Goal: Task Accomplishment & Management: Complete application form

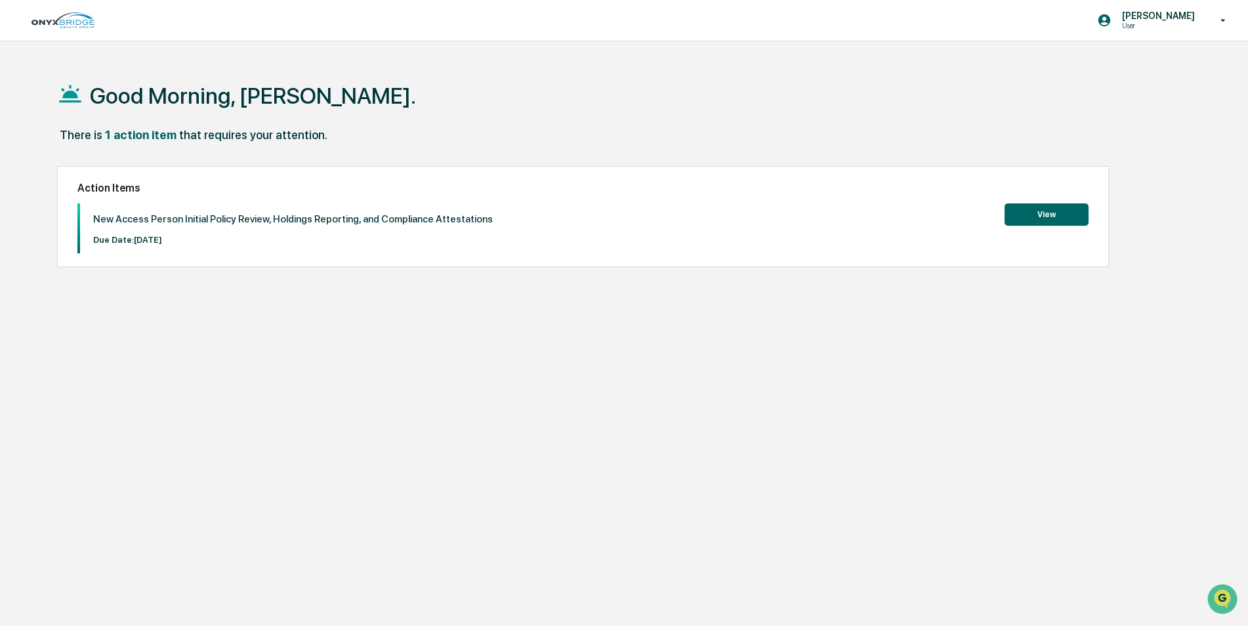
click at [1035, 217] on button "View" at bounding box center [1047, 214] width 84 height 22
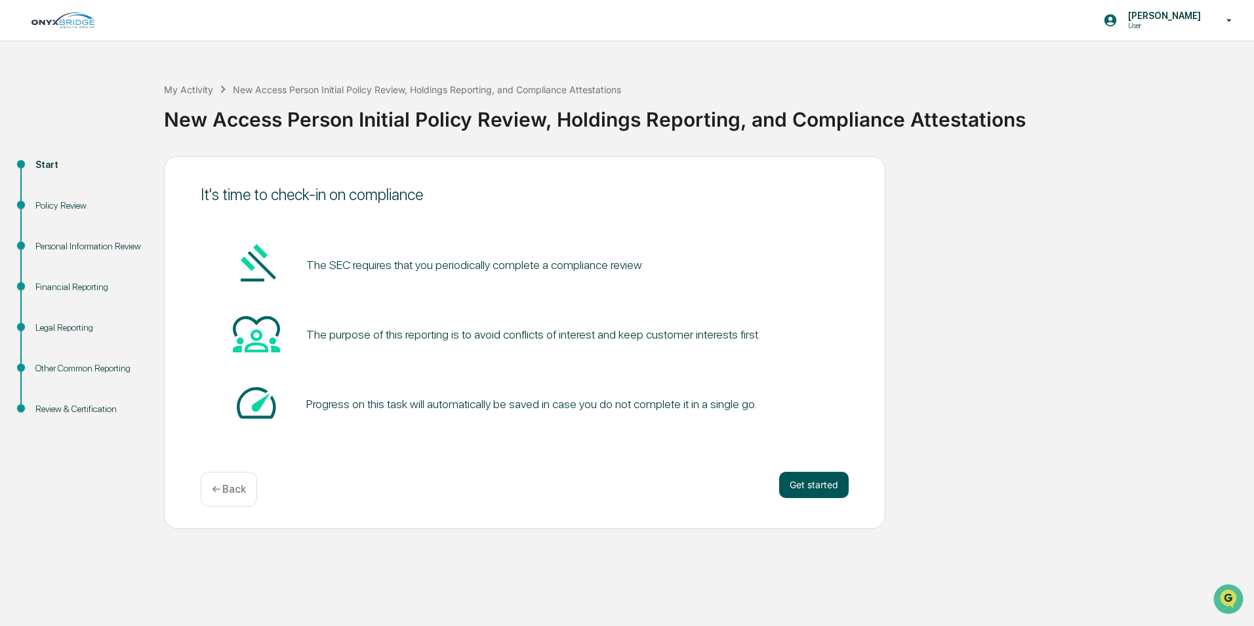
click at [812, 490] on button "Get started" at bounding box center [814, 485] width 70 height 26
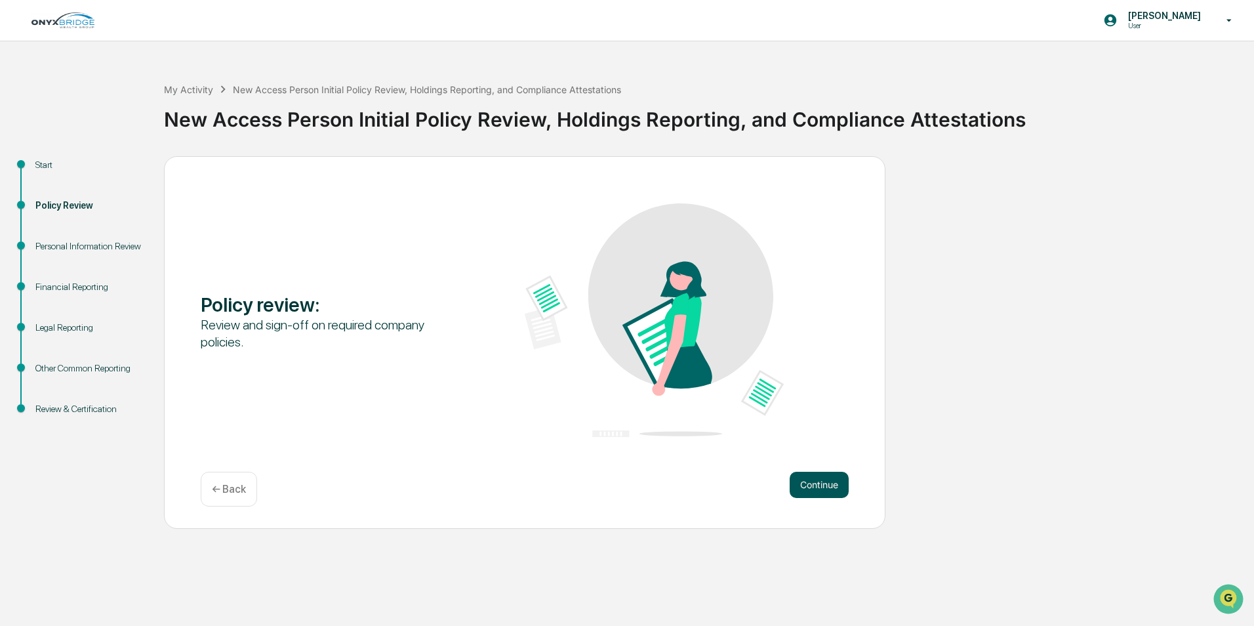
click at [812, 490] on button "Continue" at bounding box center [819, 485] width 59 height 26
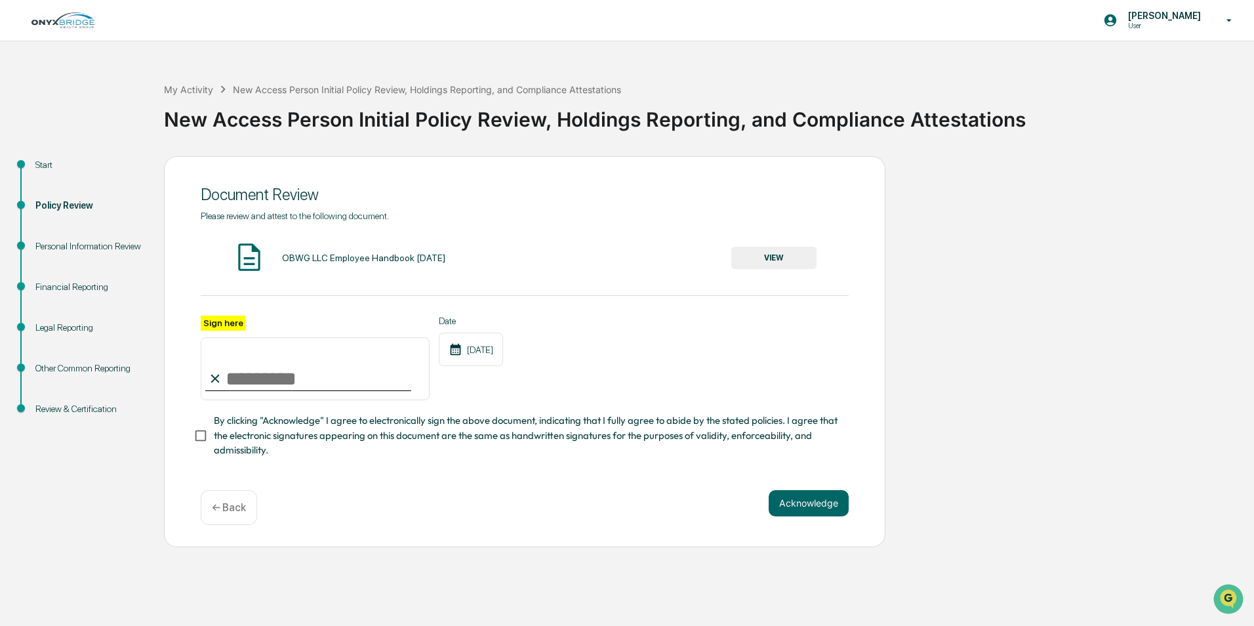
click at [243, 374] on input "Sign here" at bounding box center [315, 368] width 229 height 63
type input "**********"
click at [817, 503] on button "Acknowledge" at bounding box center [809, 503] width 80 height 26
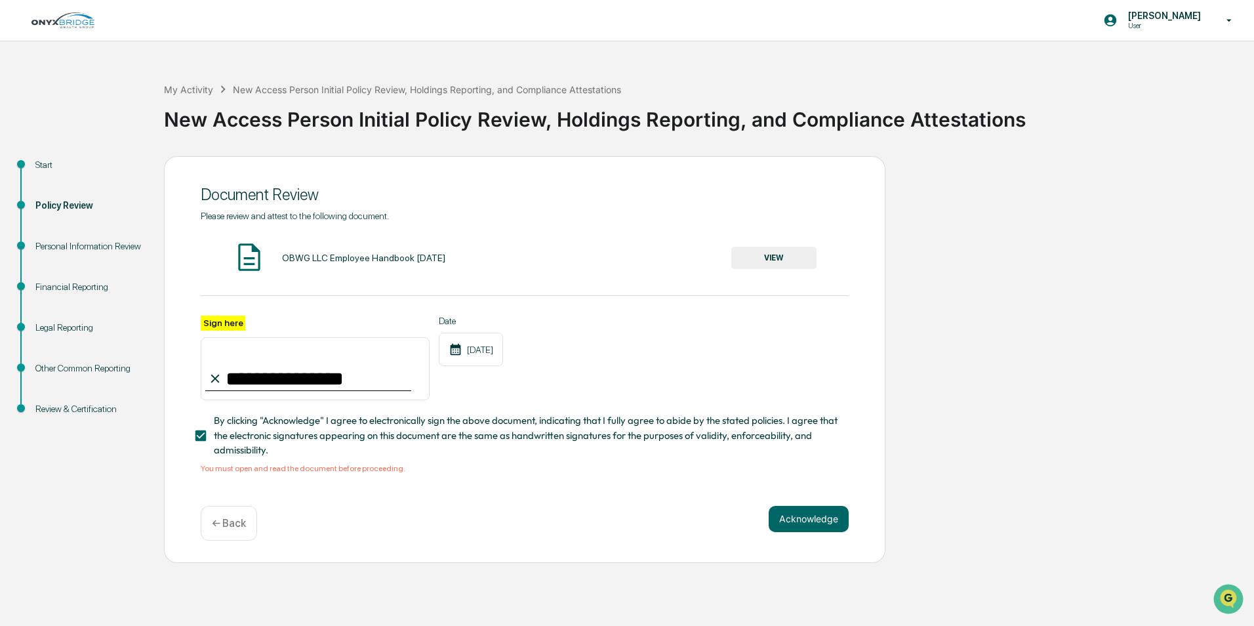
click at [763, 253] on button "VIEW" at bounding box center [774, 258] width 85 height 22
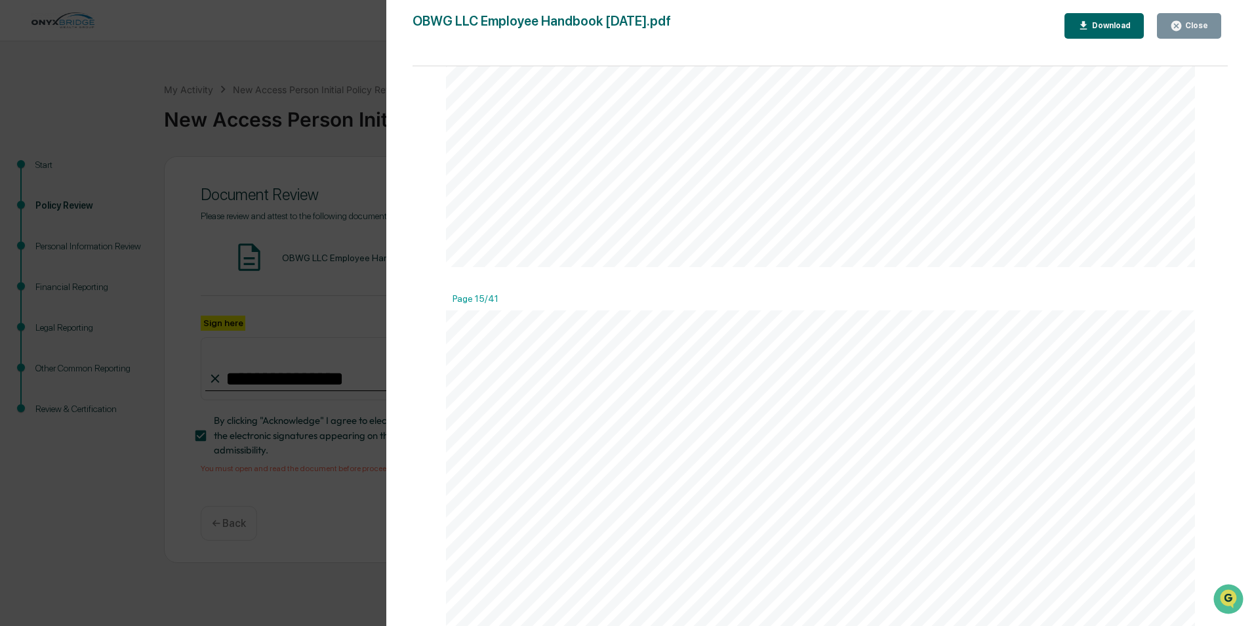
scroll to position [13975, 0]
click at [1203, 16] on button "Close" at bounding box center [1189, 26] width 64 height 26
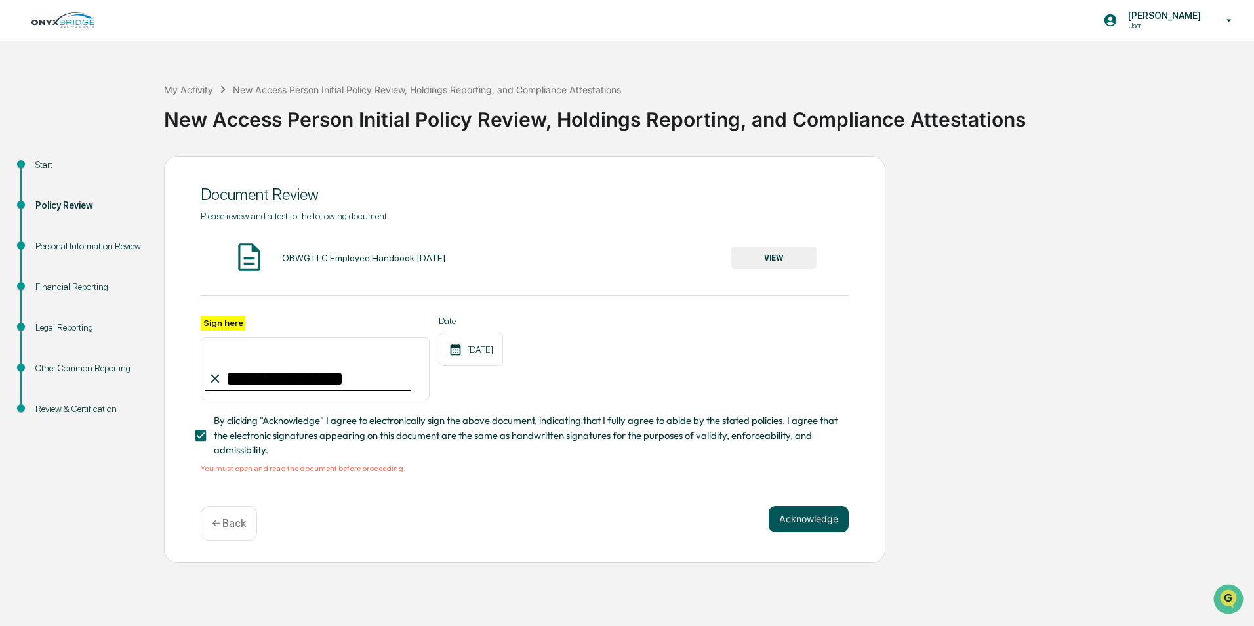
click at [810, 518] on button "Acknowledge" at bounding box center [809, 519] width 80 height 26
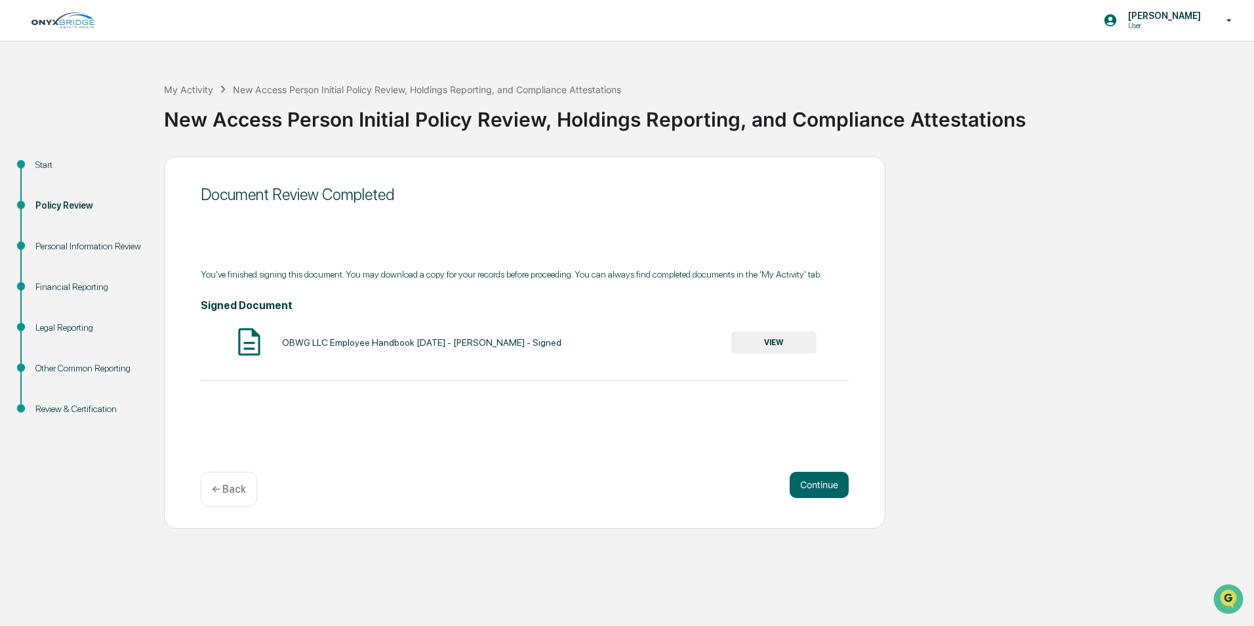
click at [753, 337] on button "VIEW" at bounding box center [774, 342] width 85 height 22
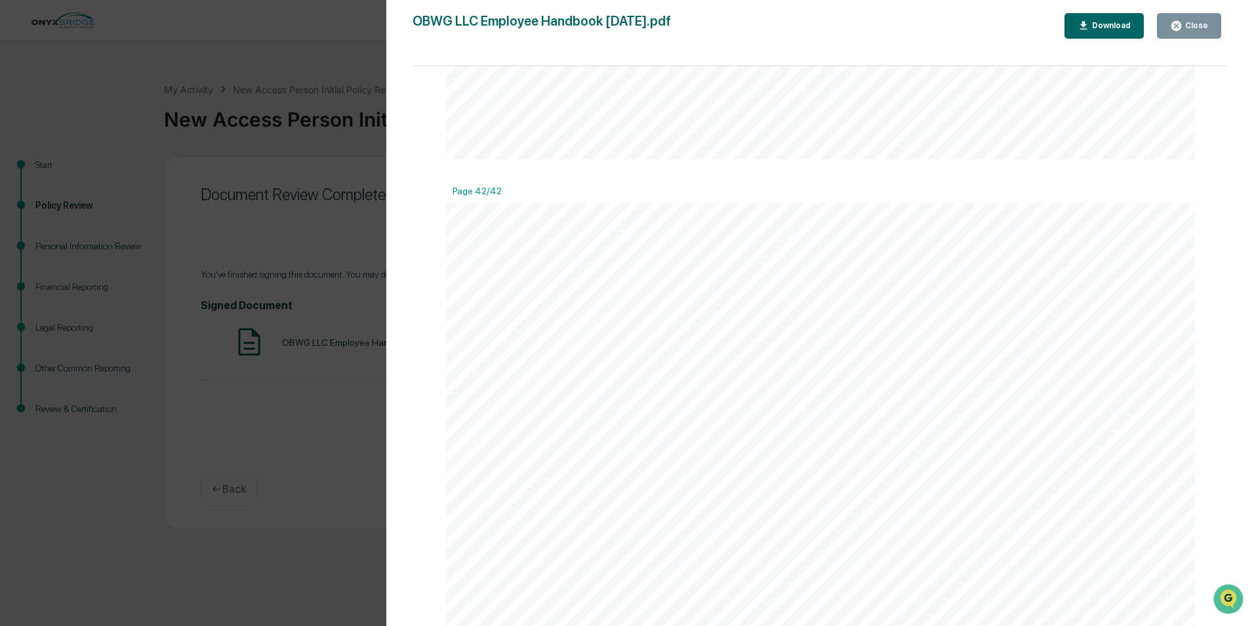
scroll to position [41384, 0]
click at [1188, 38] on button "Close" at bounding box center [1189, 26] width 64 height 26
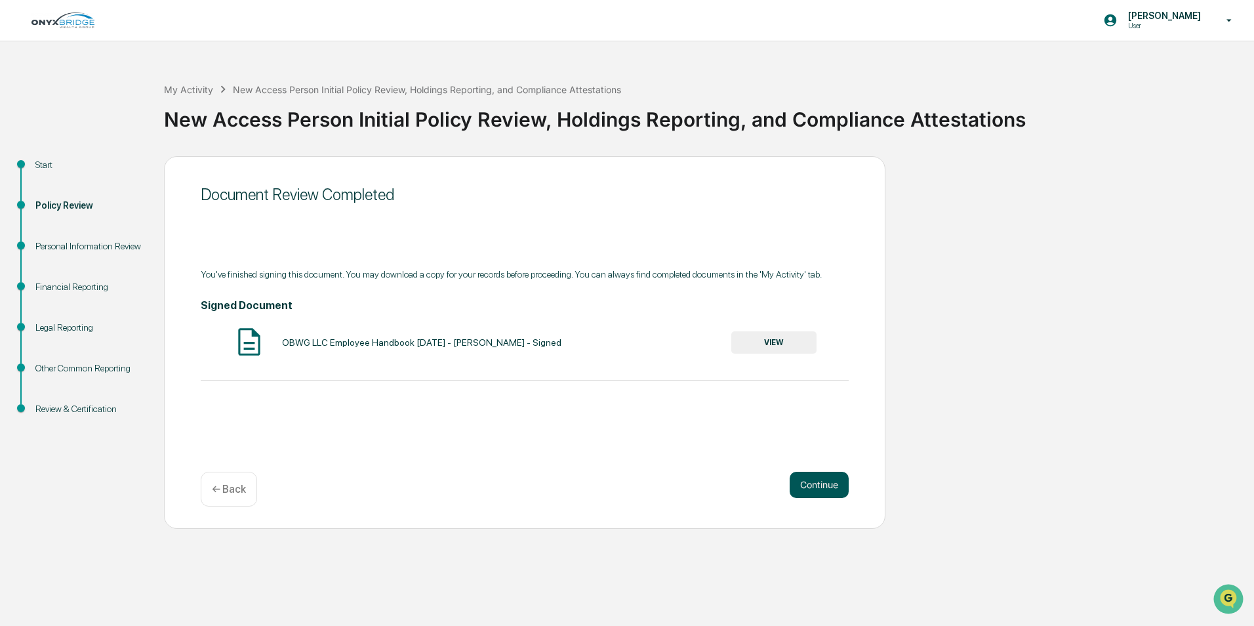
click at [808, 491] on button "Continue" at bounding box center [819, 485] width 59 height 26
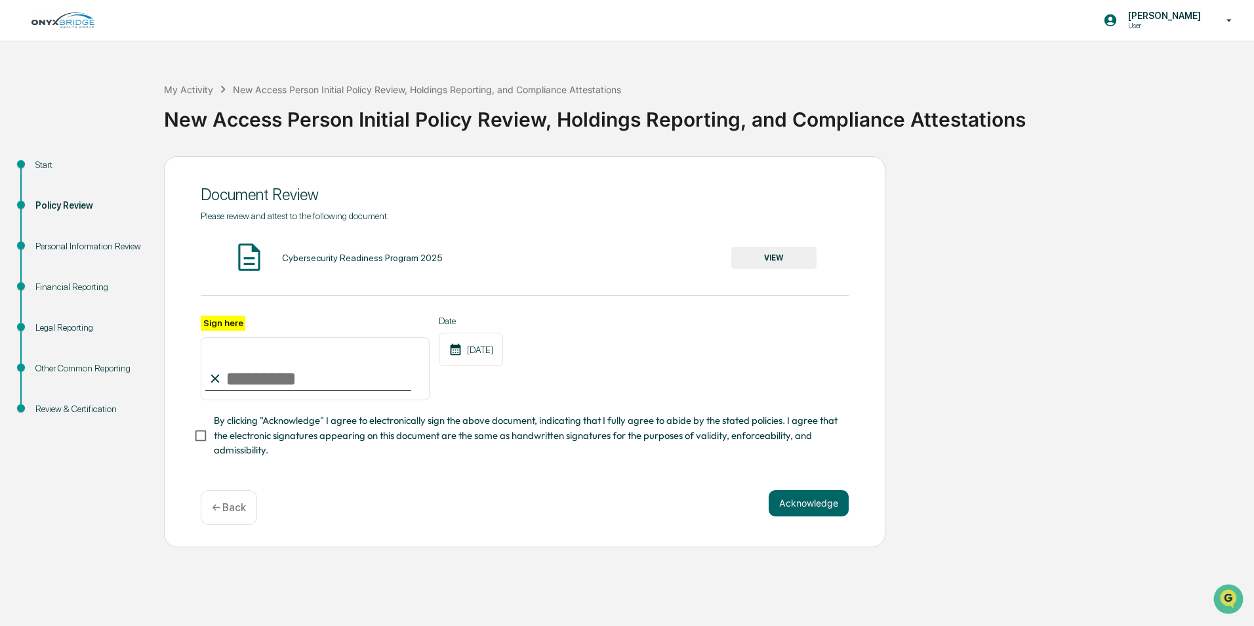
click at [246, 390] on input "Sign here" at bounding box center [315, 368] width 229 height 63
type input "**********"
click at [845, 504] on button "Acknowledge" at bounding box center [809, 503] width 80 height 26
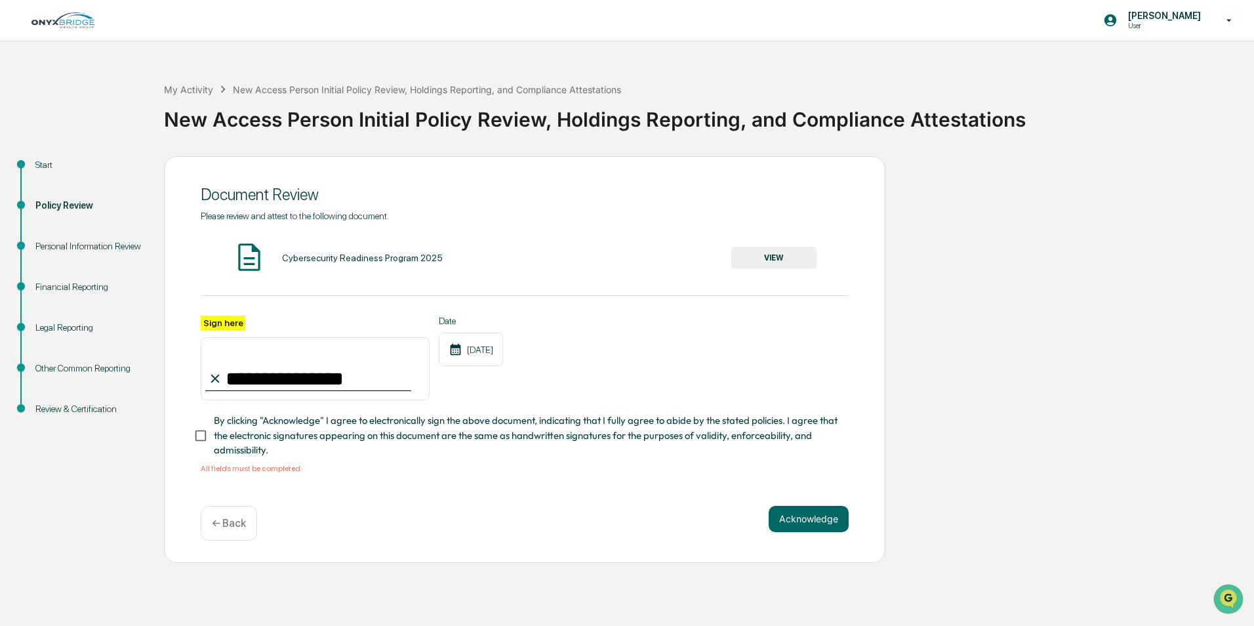
click at [770, 269] on button "VIEW" at bounding box center [774, 258] width 85 height 22
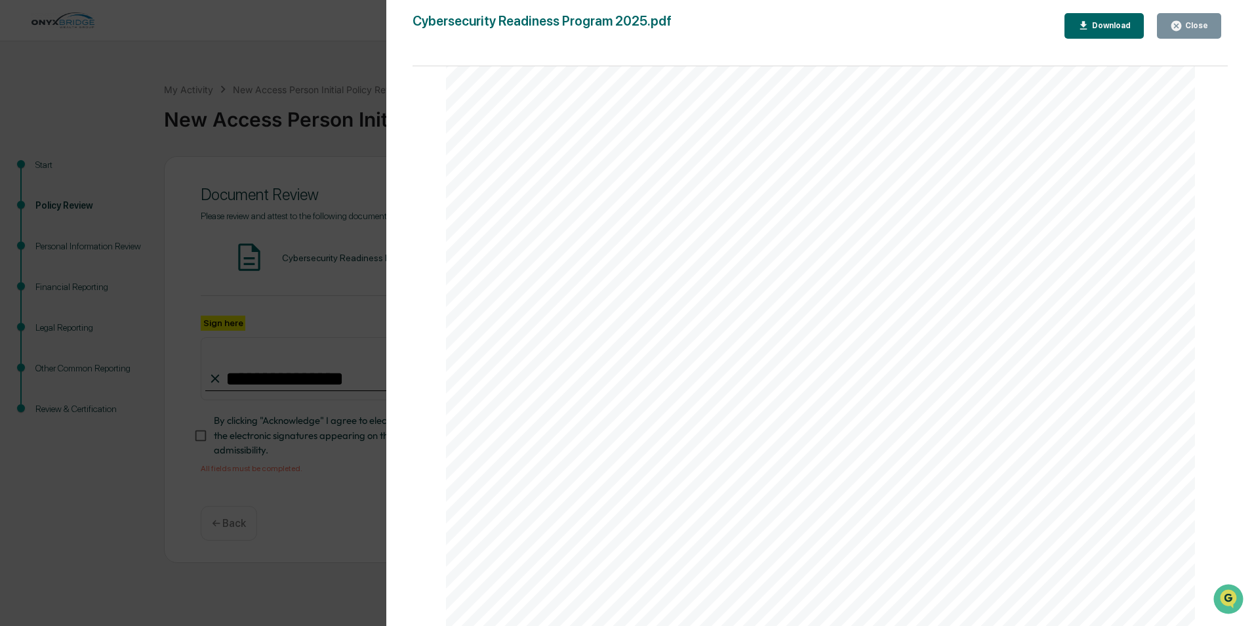
scroll to position [35896, 0]
click at [1179, 35] on button "Close" at bounding box center [1189, 26] width 64 height 26
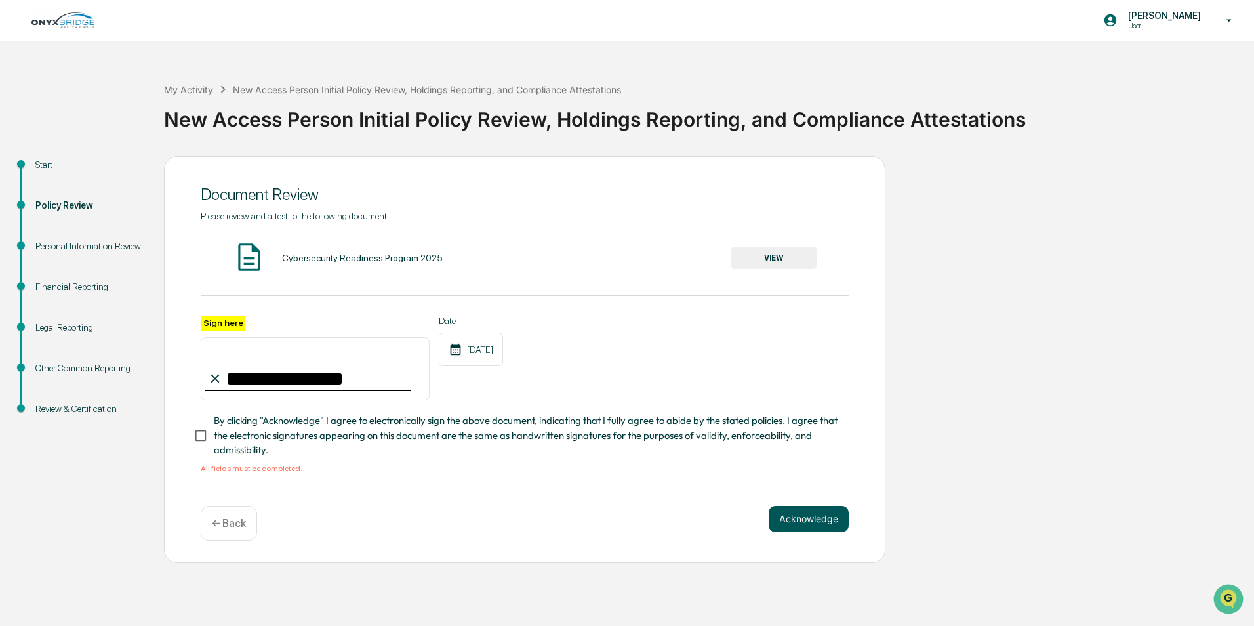
click at [807, 516] on button "Acknowledge" at bounding box center [809, 519] width 80 height 26
click at [802, 519] on button "Acknowledge" at bounding box center [809, 519] width 80 height 26
